Goal: Ask a question

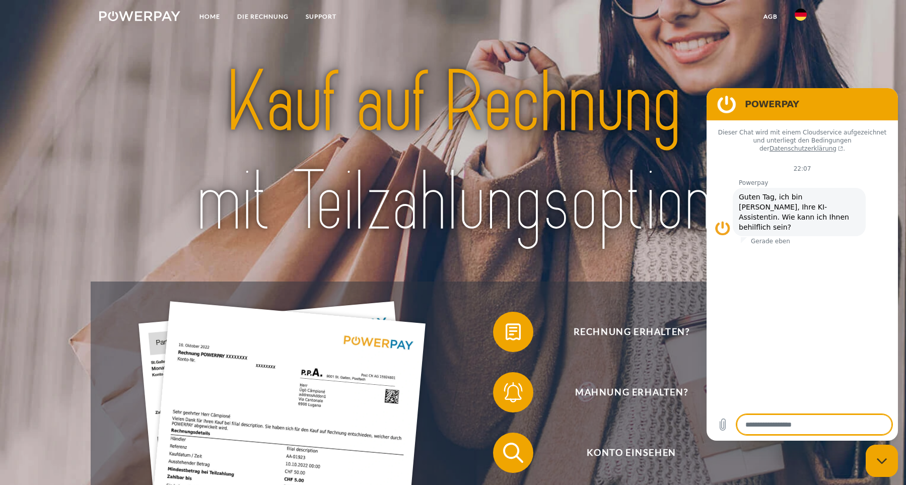
click at [723, 109] on figure at bounding box center [727, 104] width 20 height 20
click at [816, 74] on header "Home DIE RECHNUNG SUPPORT" at bounding box center [453, 379] width 906 height 759
click at [880, 459] on icon "Messaging-Fenster schließen" at bounding box center [882, 461] width 11 height 7
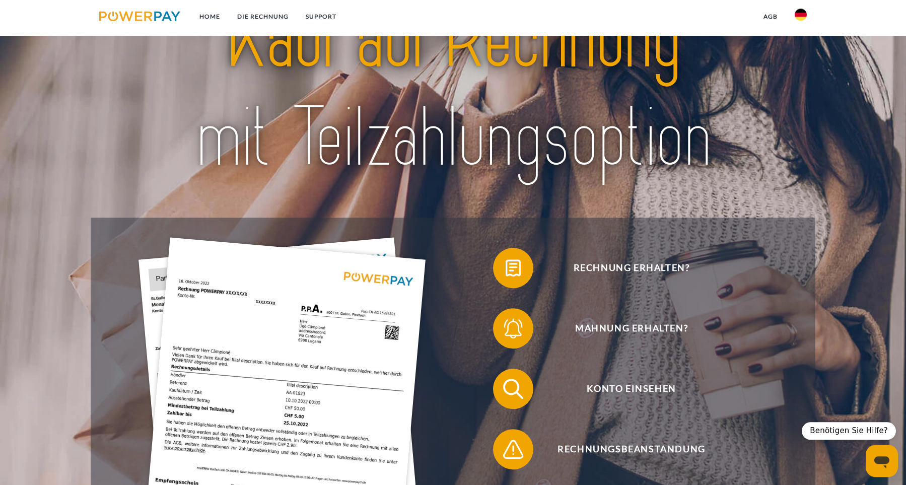
scroll to position [65, 0]
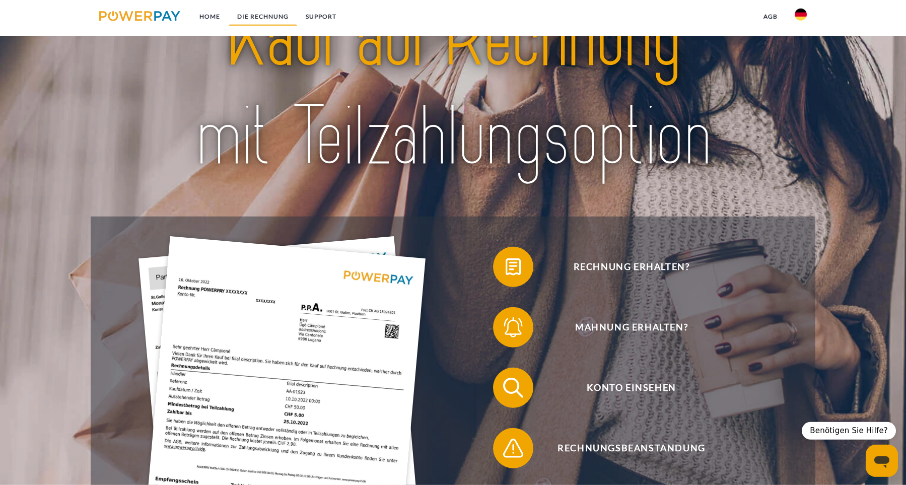
click at [263, 11] on link "DIE RECHNUNG" at bounding box center [263, 17] width 68 height 18
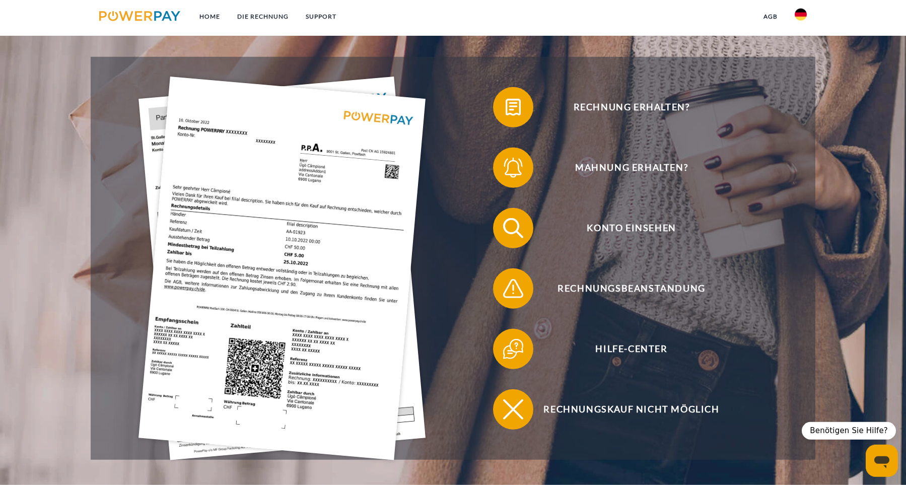
scroll to position [230, 0]
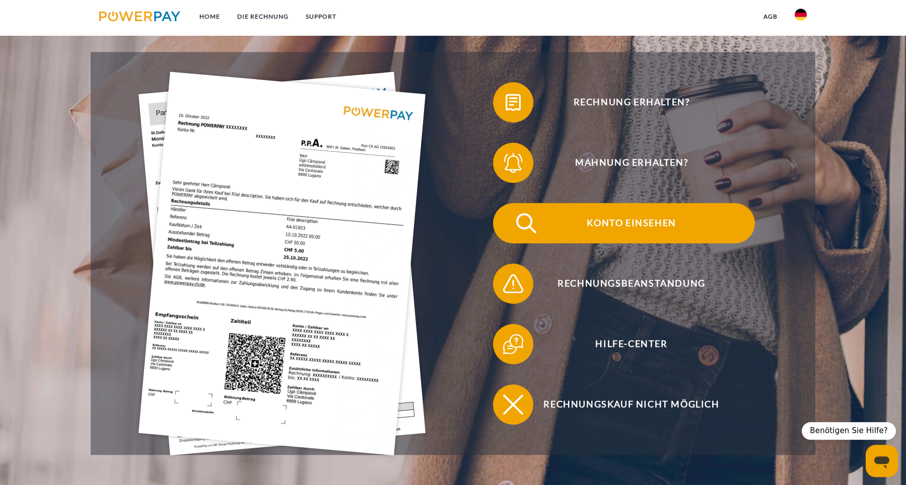
click at [610, 238] on span "Konto einsehen" at bounding box center [631, 223] width 247 height 40
type textarea "*"
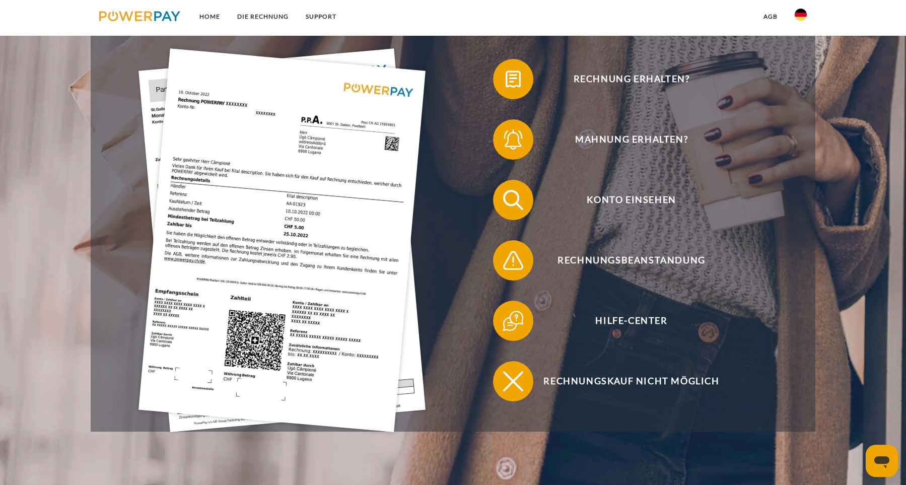
scroll to position [258, 0]
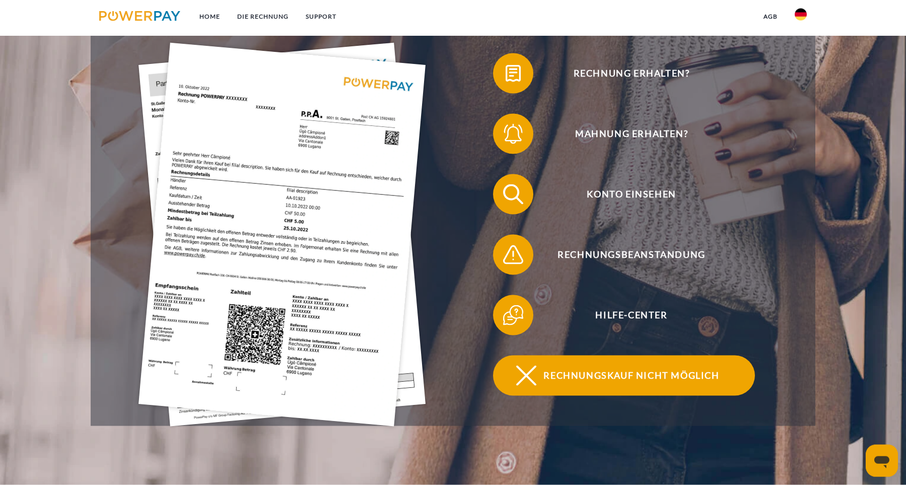
click at [610, 377] on span "Rechnungskauf nicht möglich" at bounding box center [631, 375] width 247 height 40
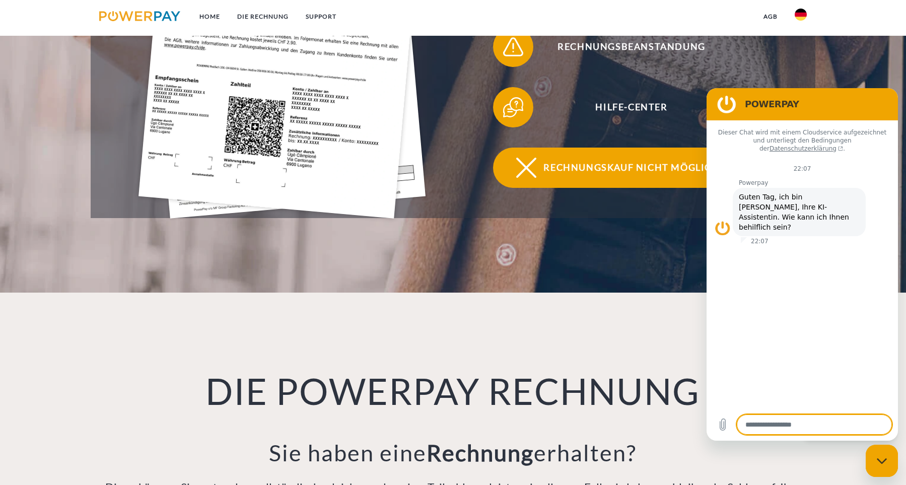
click at [611, 171] on span "Rechnungskauf nicht möglich" at bounding box center [631, 168] width 247 height 40
type textarea "*"
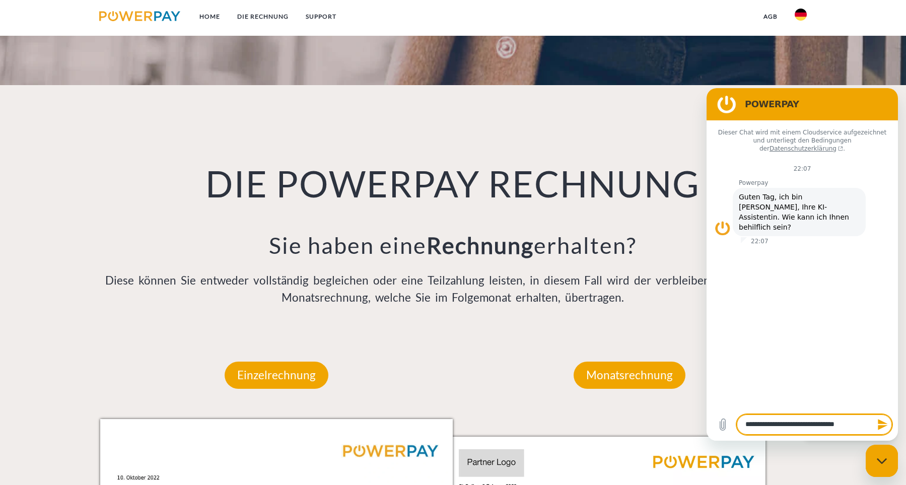
type textarea "**********"
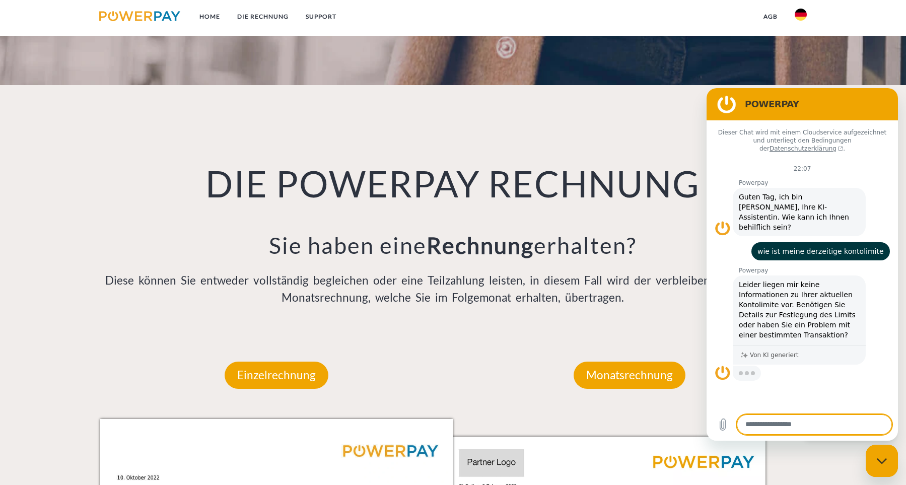
click at [407, 136] on div "DIE POWERPAY RECHNUNG Sie haben eine Rechnung erhalten? Diese können Sie entwed…" at bounding box center [453, 208] width 722 height 246
click at [832, 98] on h2 "POWERPAY" at bounding box center [816, 104] width 143 height 12
click at [887, 472] on div "Messaging-Fenster schließen" at bounding box center [882, 461] width 30 height 30
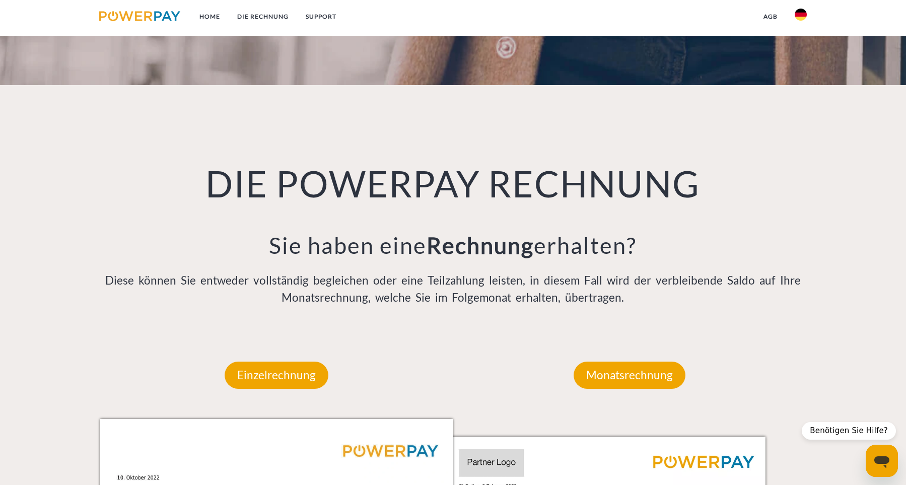
click at [876, 464] on icon "Messaging-Fenster öffnen" at bounding box center [882, 461] width 18 height 18
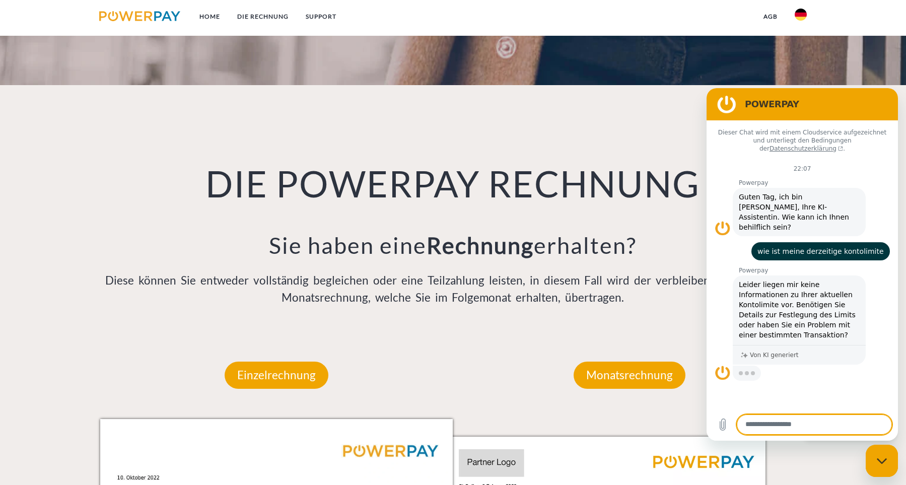
click at [876, 464] on div "Messaging-Fenster schließen" at bounding box center [882, 461] width 30 height 30
